Goal: Information Seeking & Learning: Learn about a topic

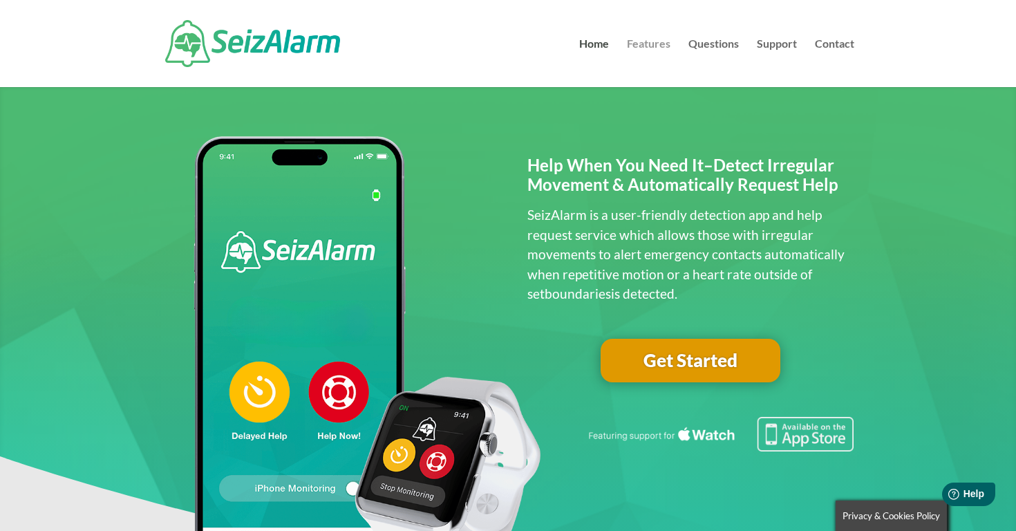
click at [652, 45] on link "Features" at bounding box center [649, 63] width 44 height 48
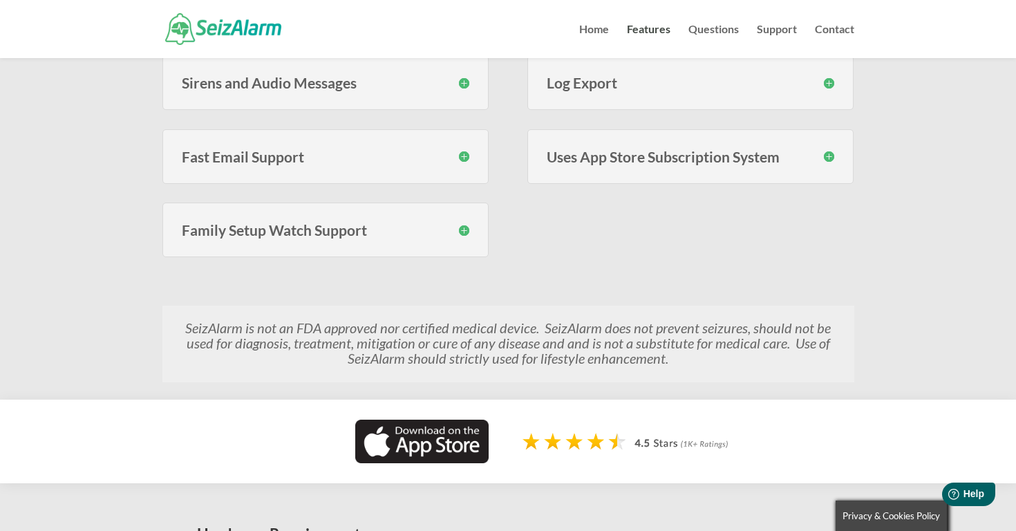
scroll to position [722, 0]
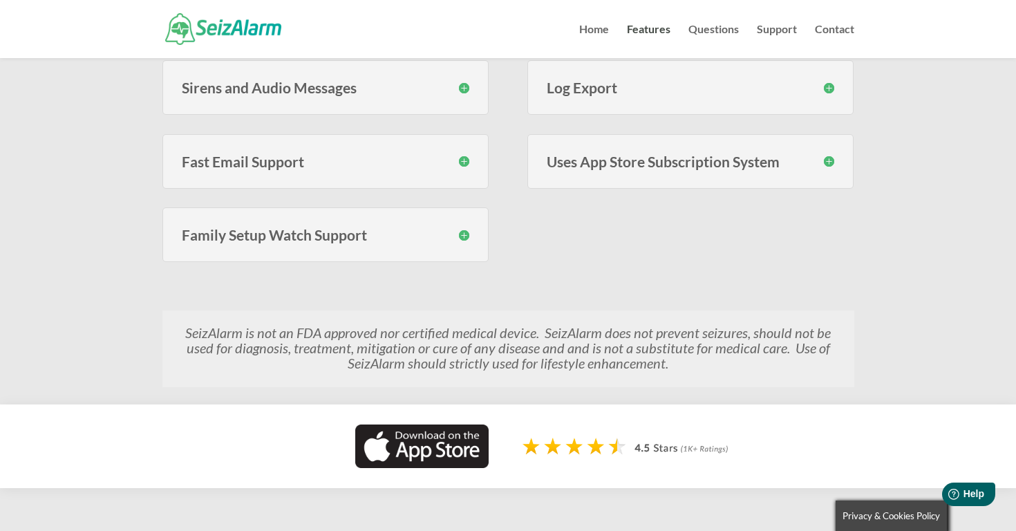
click at [462, 239] on h3 "Family Setup Watch Support" at bounding box center [326, 234] width 288 height 15
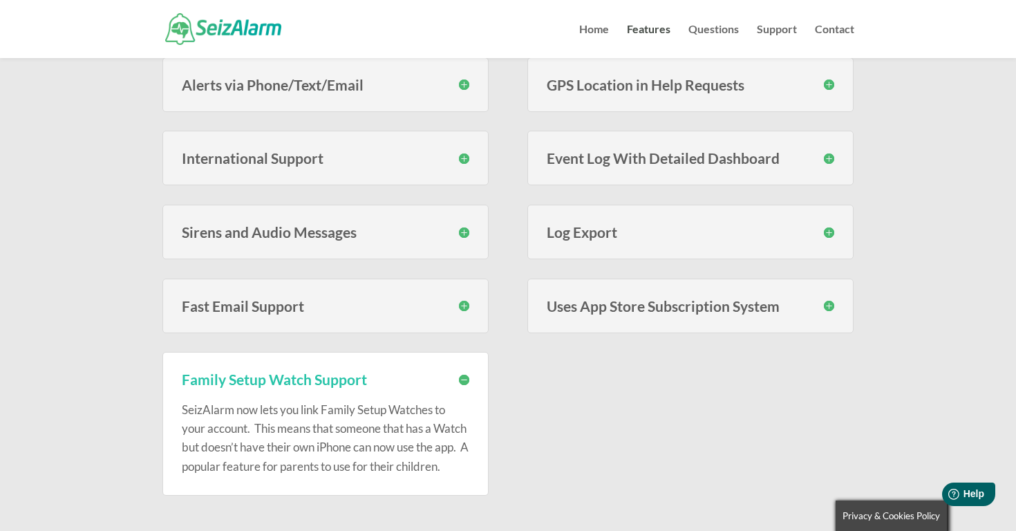
scroll to position [567, 0]
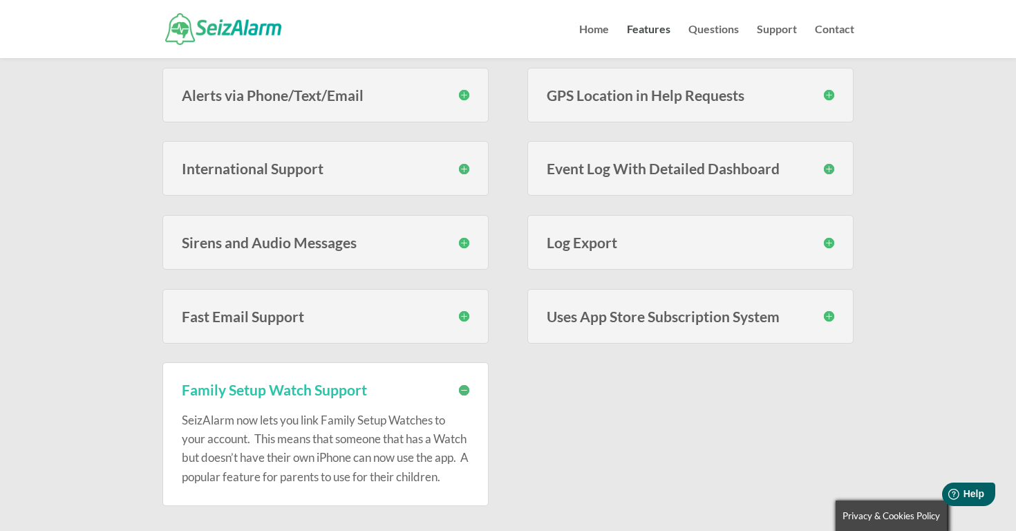
click at [460, 224] on div "Sirens and Audio Messages During an event you can optionally choose to have a s…" at bounding box center [325, 242] width 327 height 55
click at [460, 246] on h3 "Sirens and Audio Messages" at bounding box center [326, 242] width 288 height 15
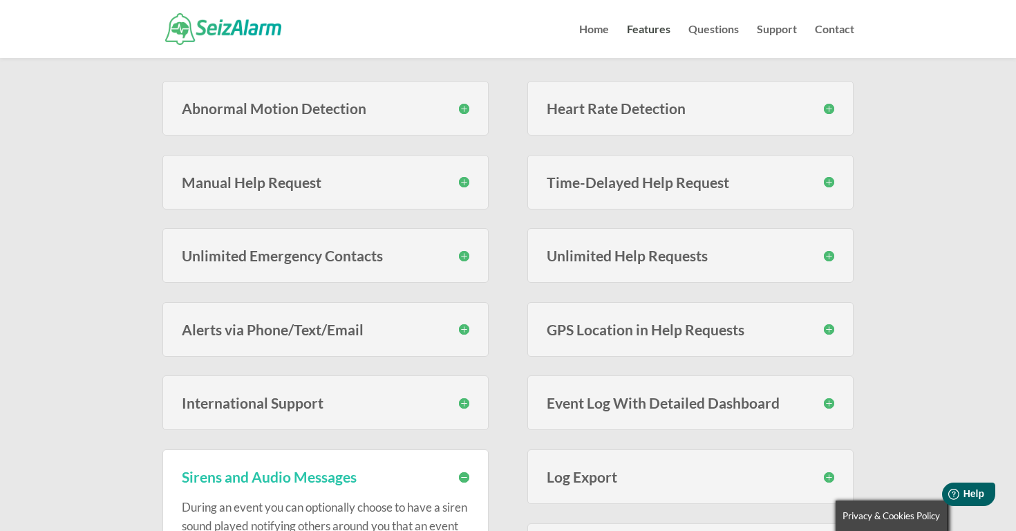
scroll to position [330, 0]
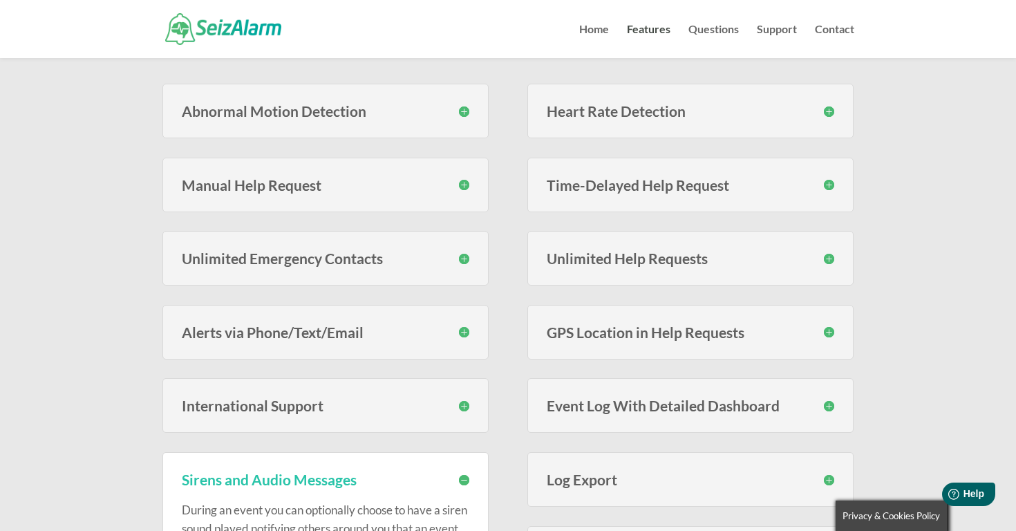
click at [467, 109] on h3 "Abnormal Motion Detection" at bounding box center [326, 111] width 288 height 15
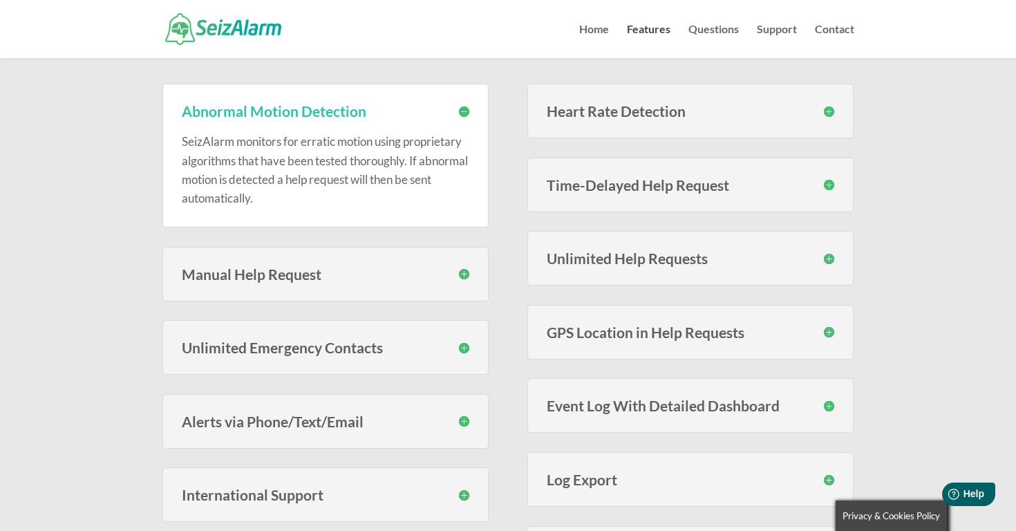
click at [834, 101] on div "Heart Rate Detection With SeizAlarm you can set custom high and low thresholds …" at bounding box center [690, 111] width 327 height 55
click at [829, 114] on h3 "Heart Rate Detection" at bounding box center [691, 111] width 288 height 15
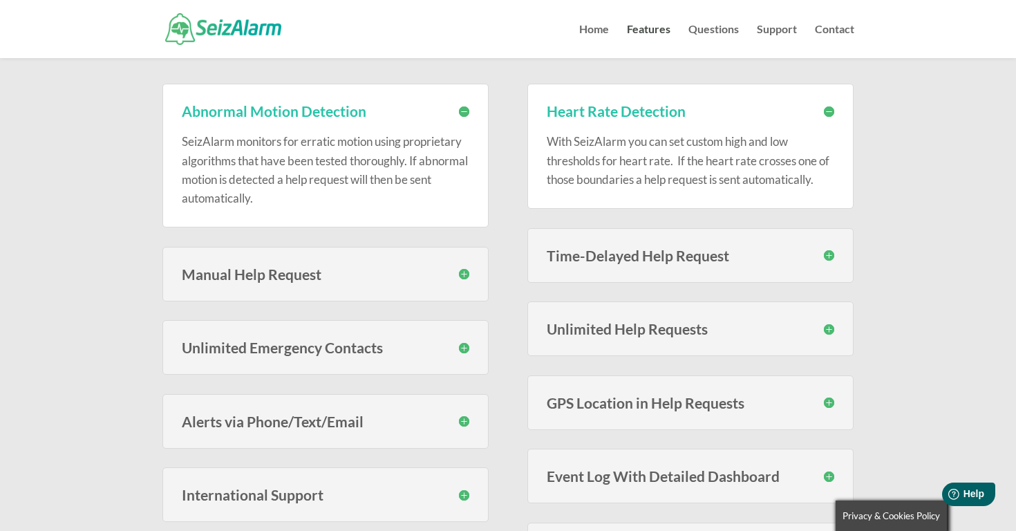
click at [655, 18] on div at bounding box center [508, 29] width 692 height 58
click at [655, 30] on link "Features" at bounding box center [649, 41] width 44 height 34
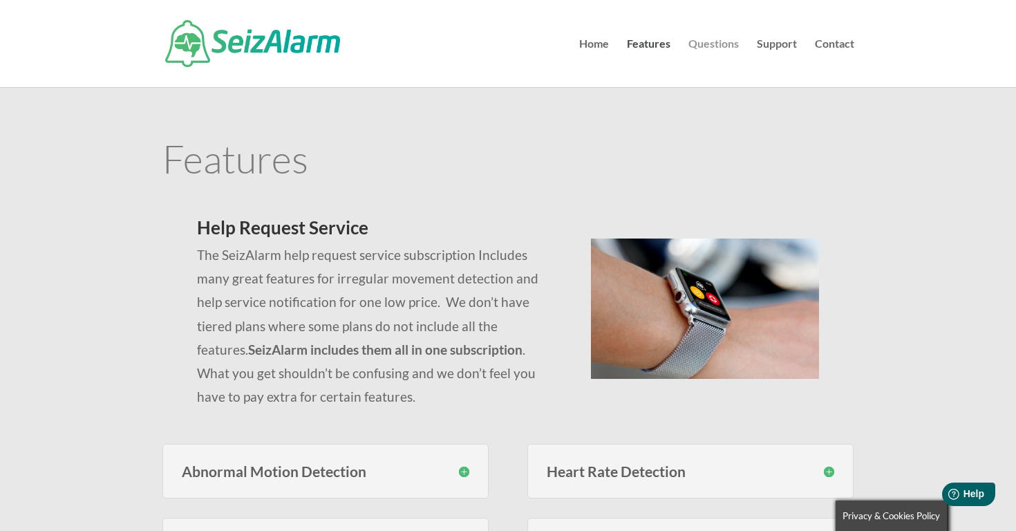
click at [720, 39] on link "Questions" at bounding box center [713, 63] width 50 height 48
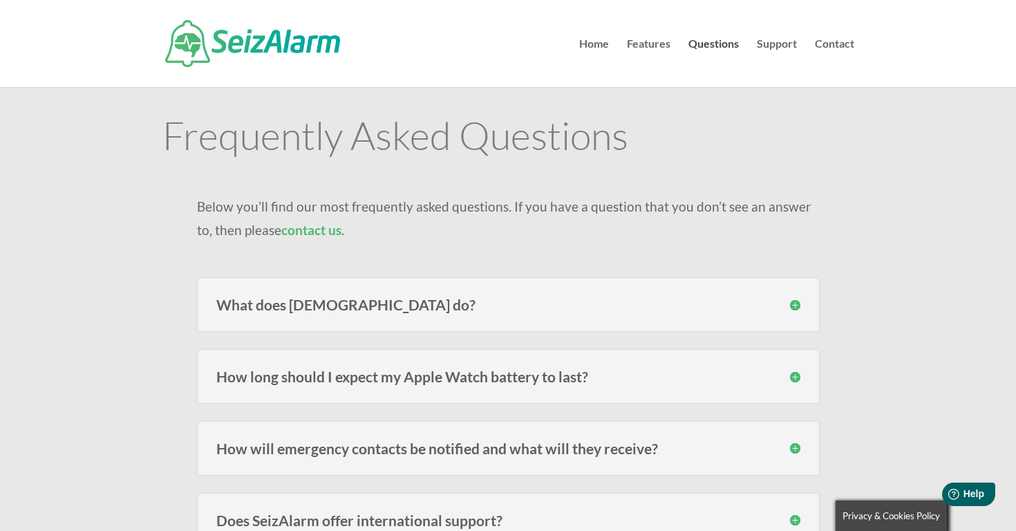
scroll to position [31, 0]
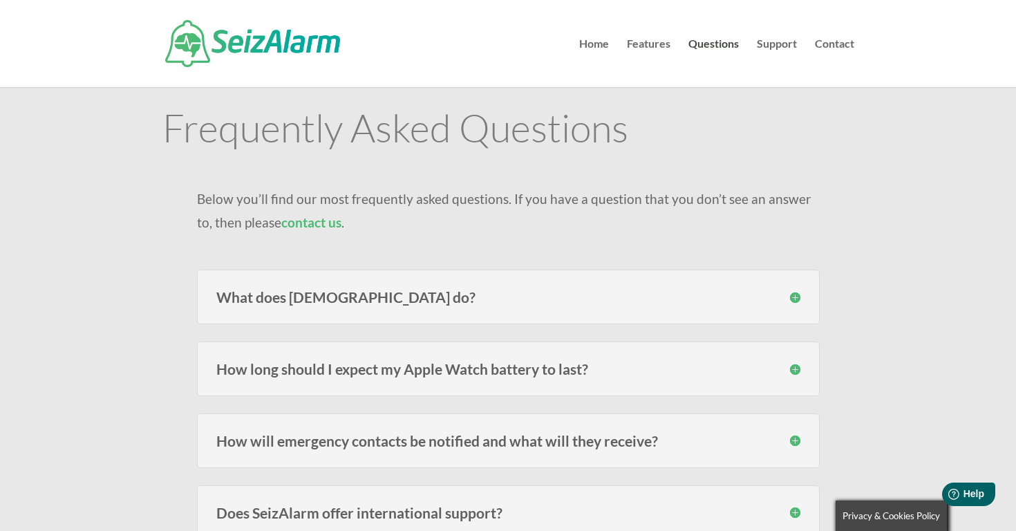
click at [661, 323] on div "What does [DEMOGRAPHIC_DATA] do? SeizAlarm detects irregular/abnormal movement …" at bounding box center [508, 297] width 623 height 55
click at [668, 306] on div "What does [DEMOGRAPHIC_DATA] do? SeizAlarm detects irregular/abnormal movement …" at bounding box center [508, 297] width 623 height 55
click at [796, 297] on h3 "What does [DEMOGRAPHIC_DATA] do?" at bounding box center [508, 297] width 584 height 15
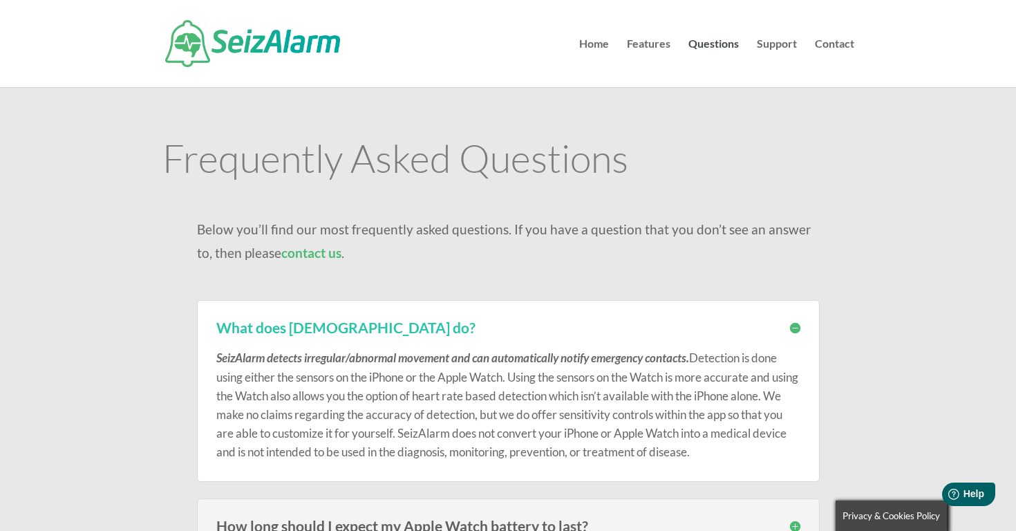
scroll to position [0, 0]
